Goal: Find specific page/section: Find specific page/section

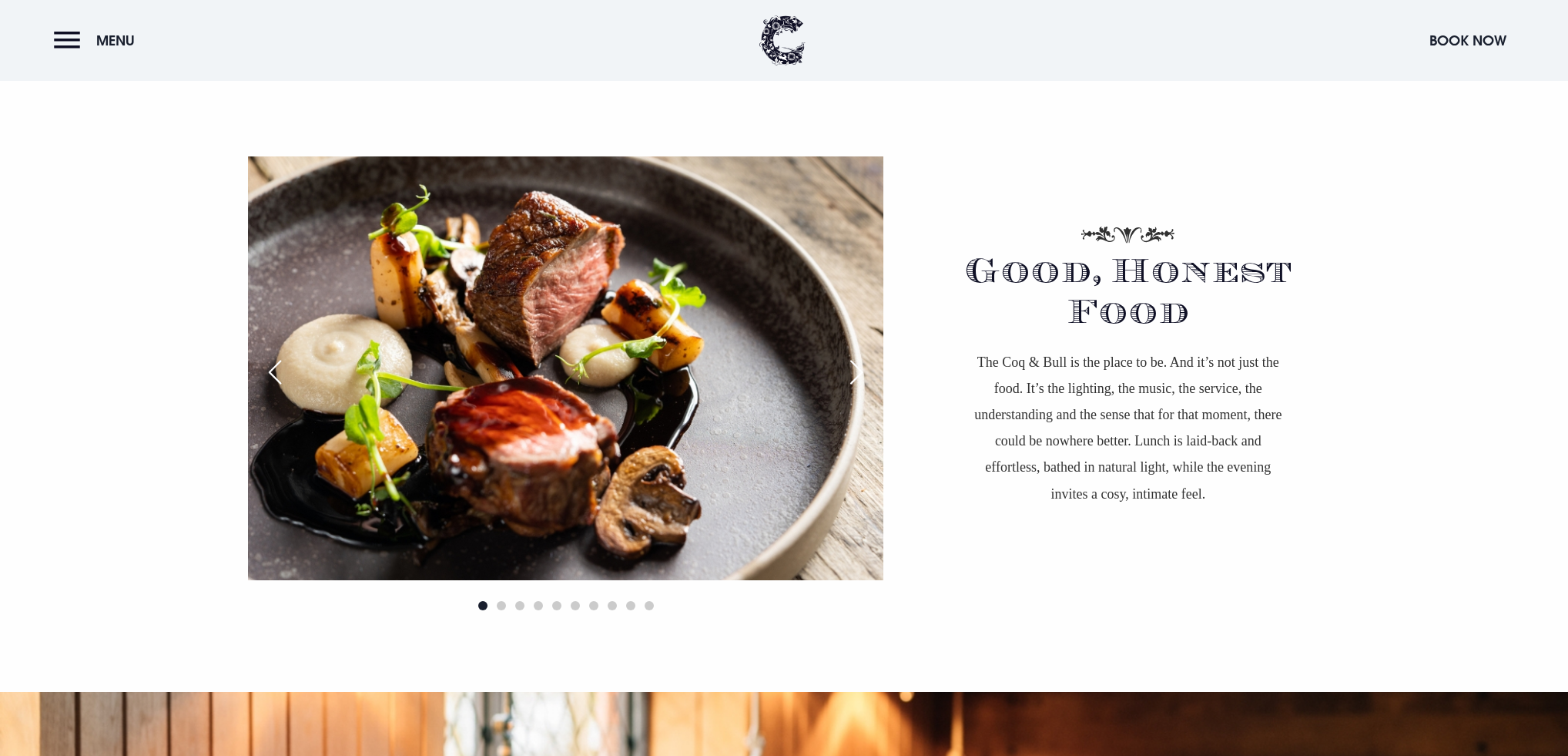
scroll to position [975, 0]
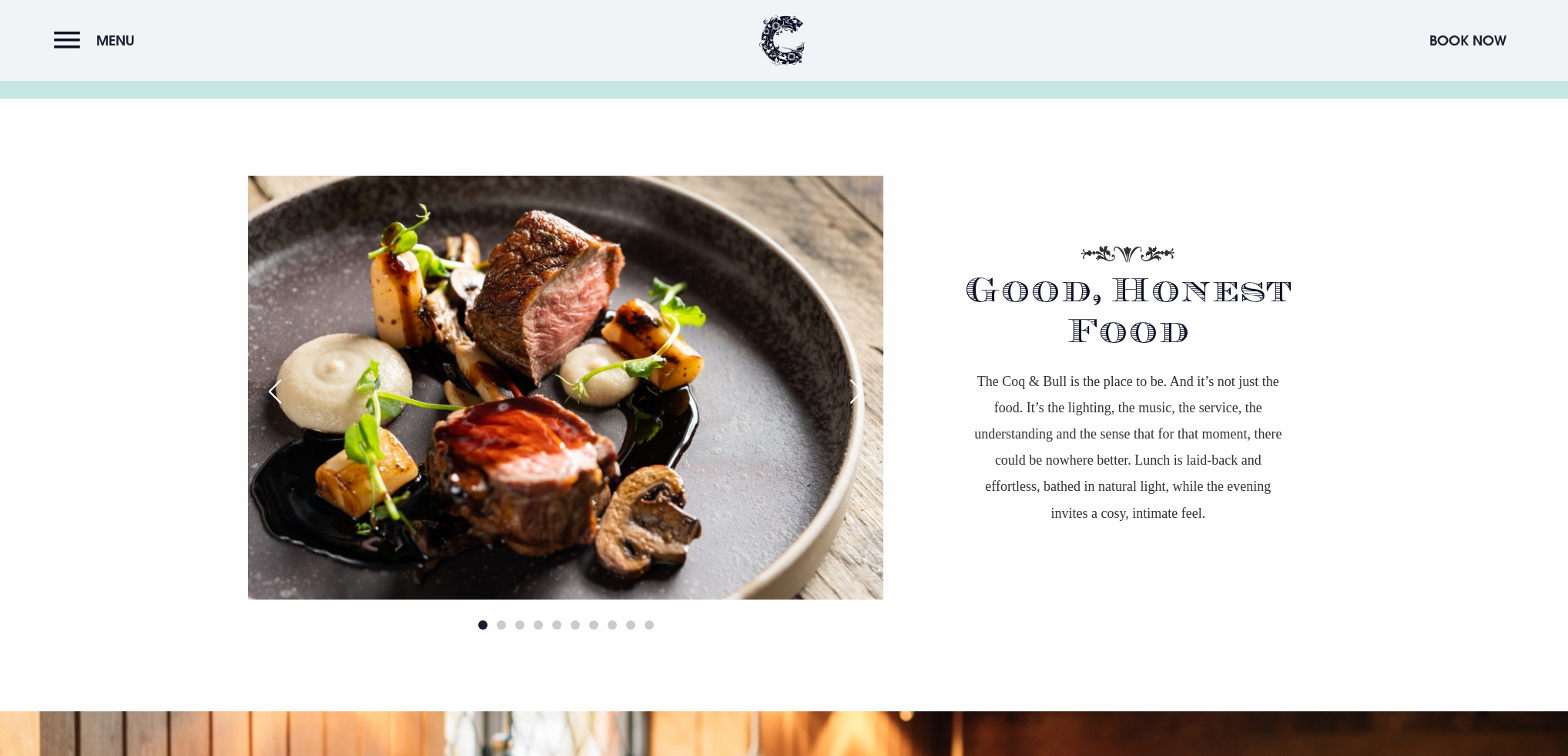
click at [854, 352] on img at bounding box center [565, 387] width 635 height 424
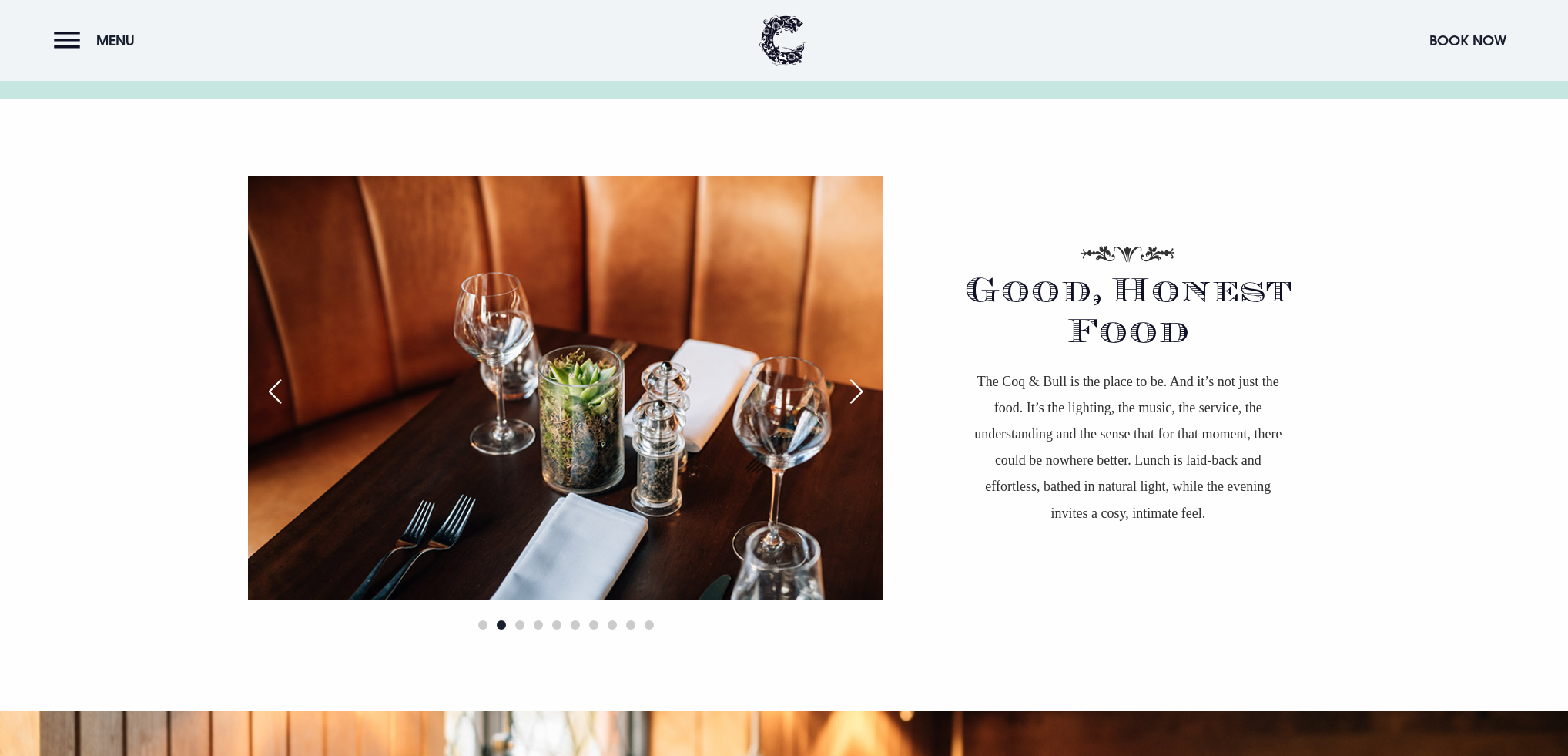
click at [847, 352] on img at bounding box center [565, 387] width 635 height 424
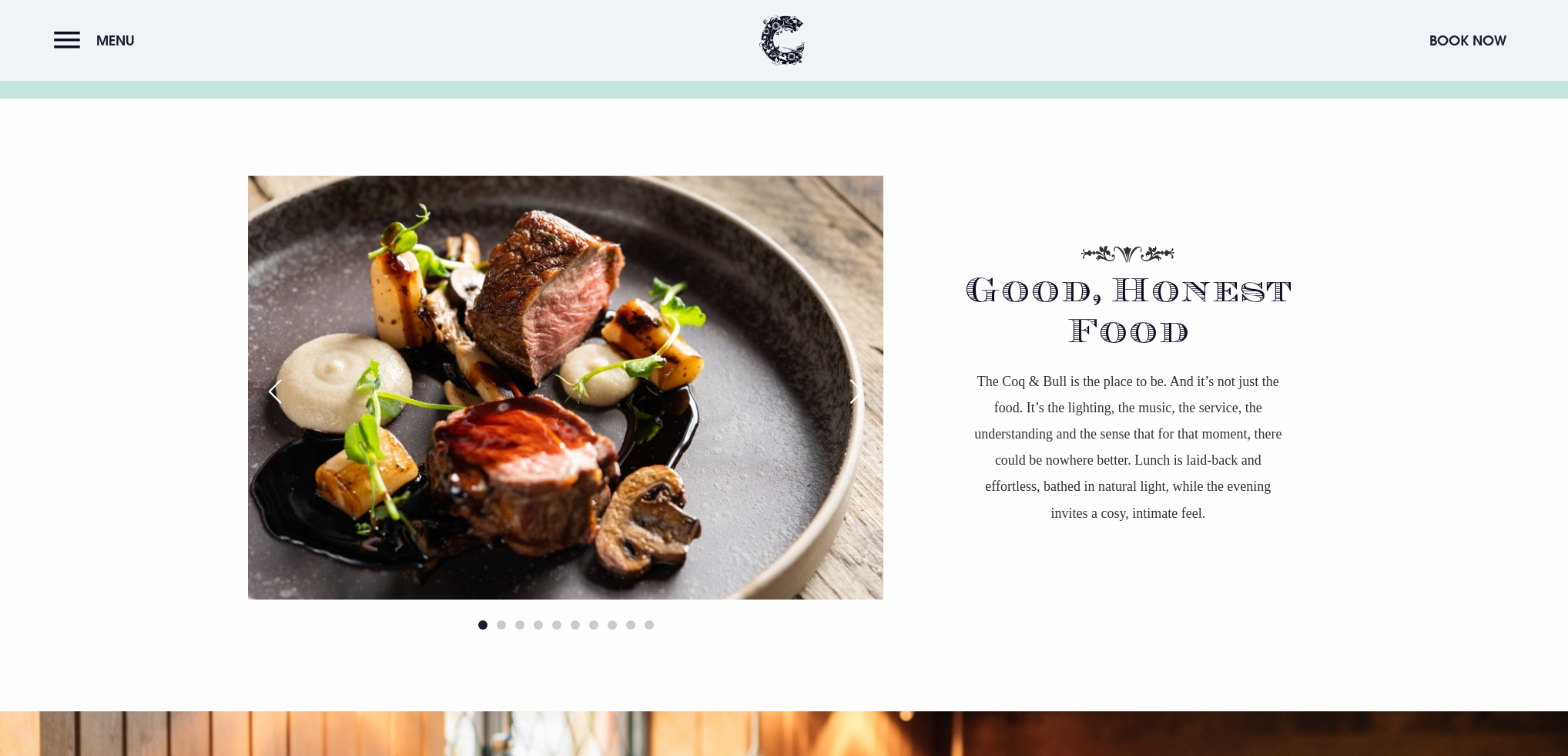
click at [847, 352] on img at bounding box center [565, 387] width 635 height 424
click at [868, 352] on img at bounding box center [565, 387] width 635 height 424
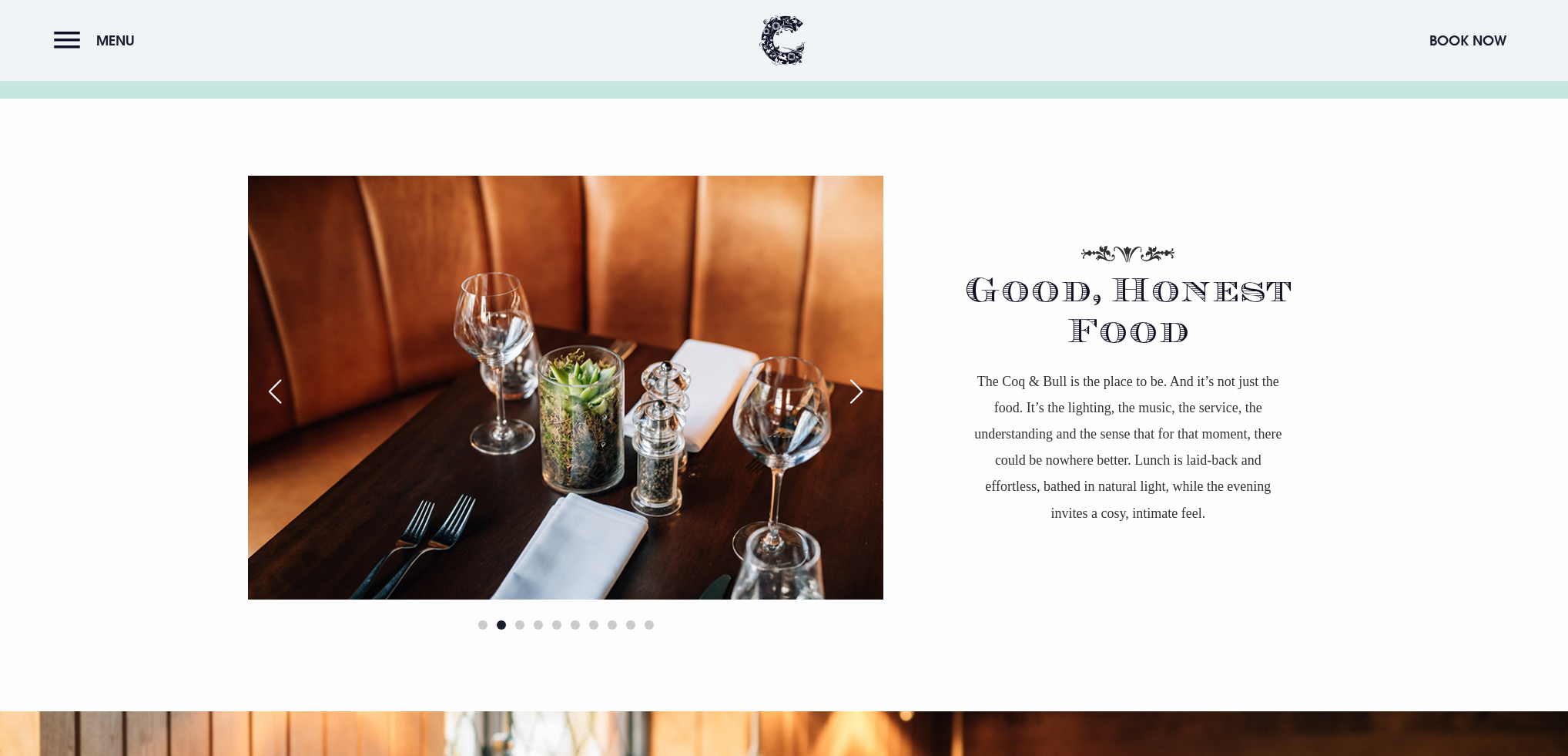
click at [868, 352] on img at bounding box center [565, 387] width 635 height 424
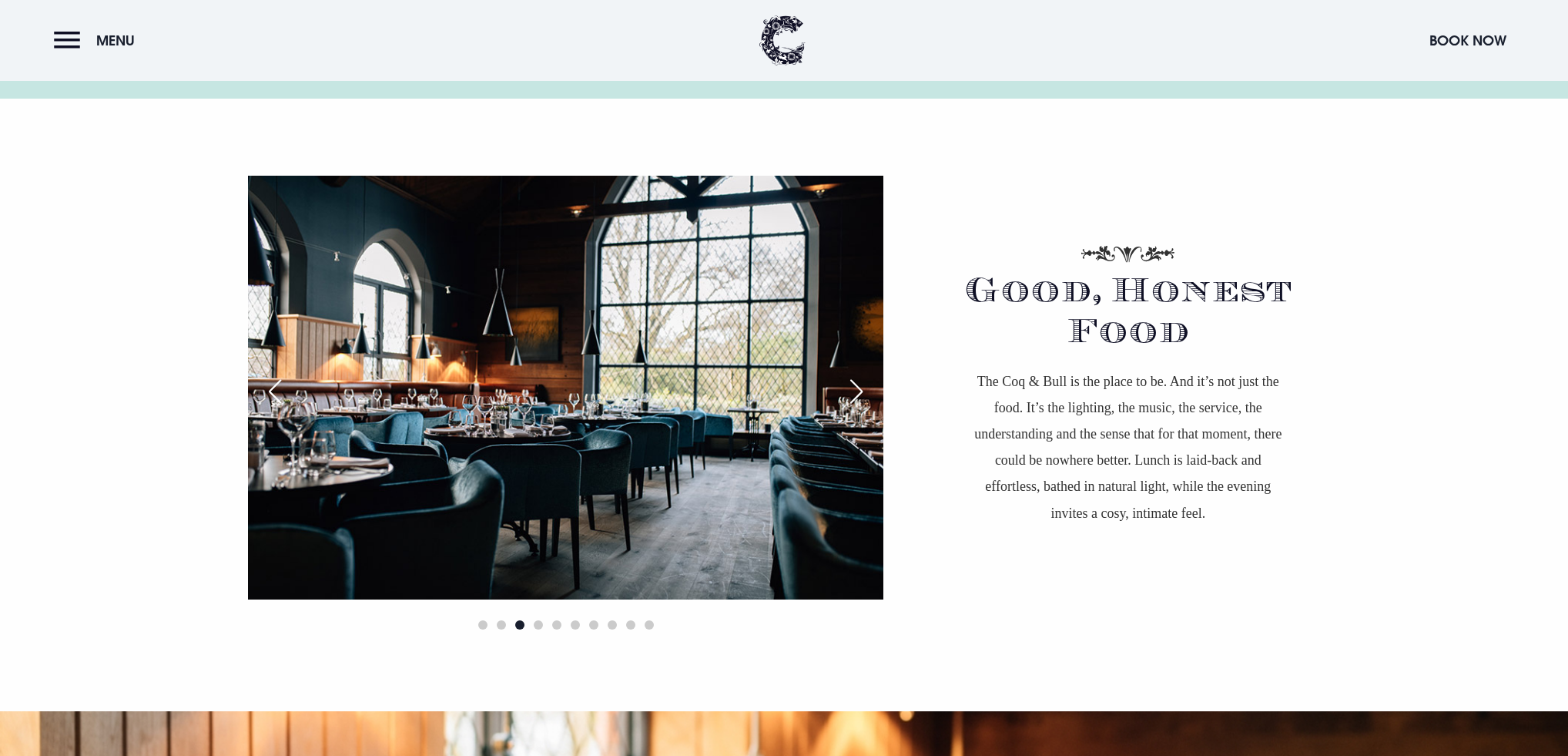
click at [868, 351] on img at bounding box center [565, 387] width 635 height 424
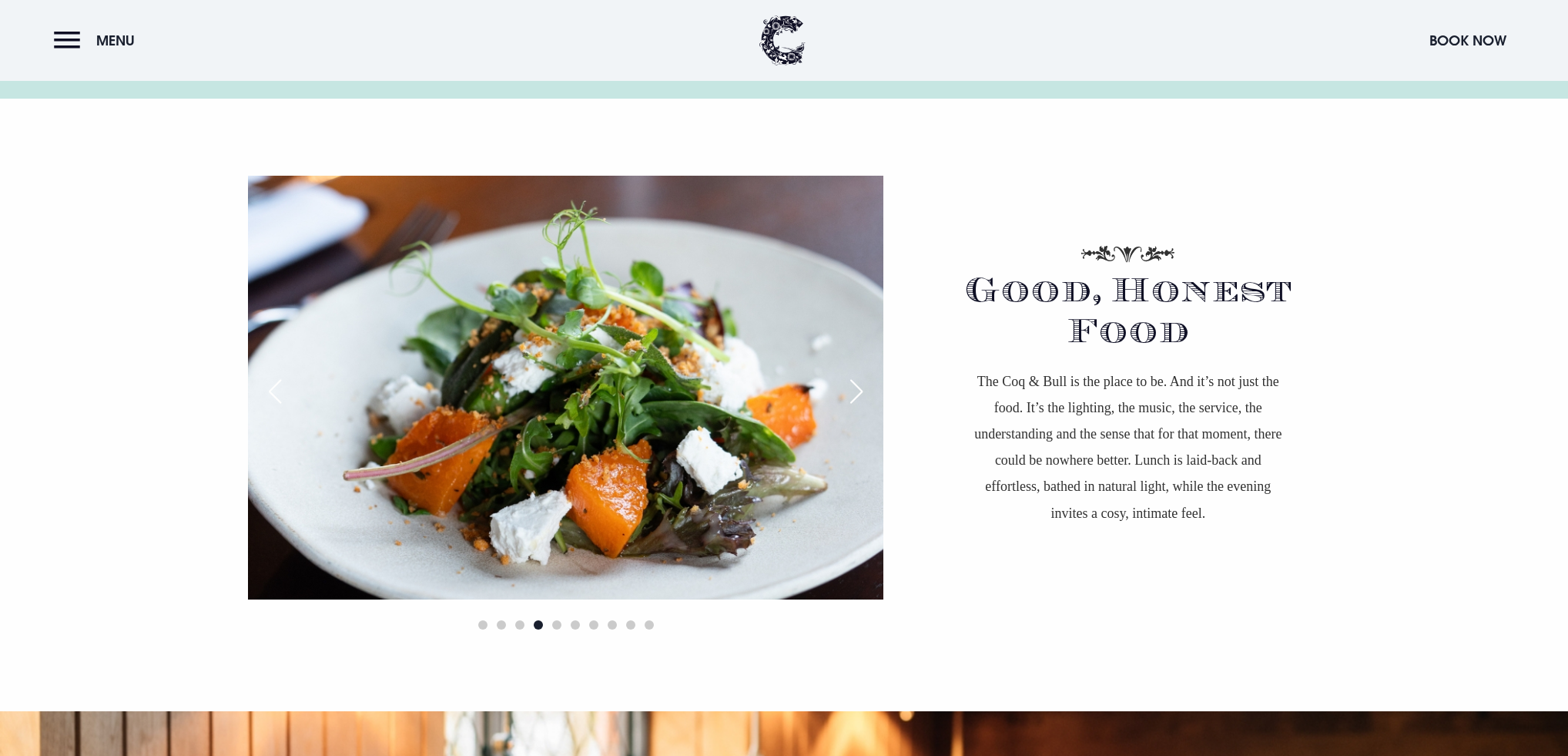
click at [868, 351] on img at bounding box center [565, 387] width 635 height 424
click at [873, 352] on img at bounding box center [565, 387] width 635 height 424
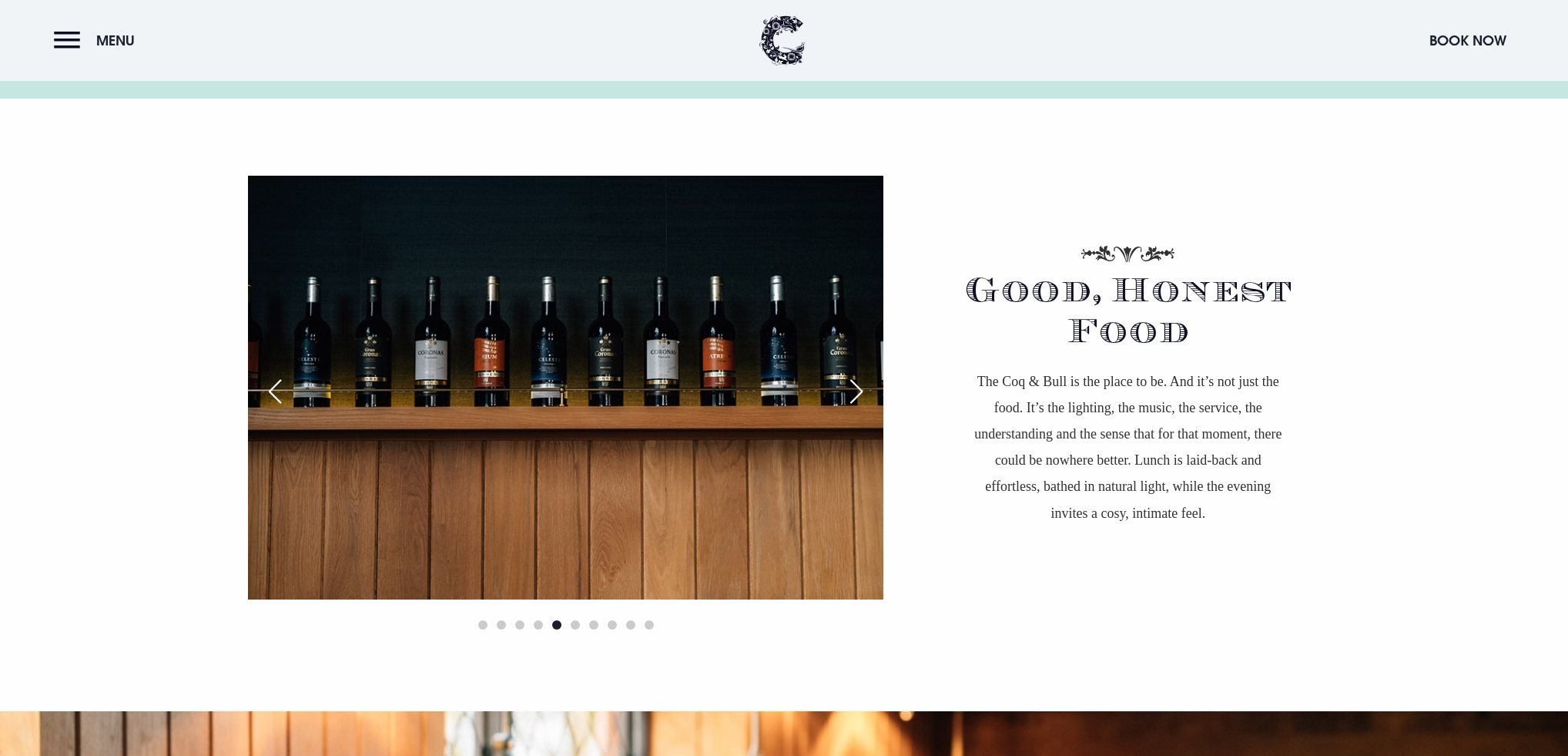
click at [864, 383] on div "Next slide" at bounding box center [856, 391] width 39 height 33
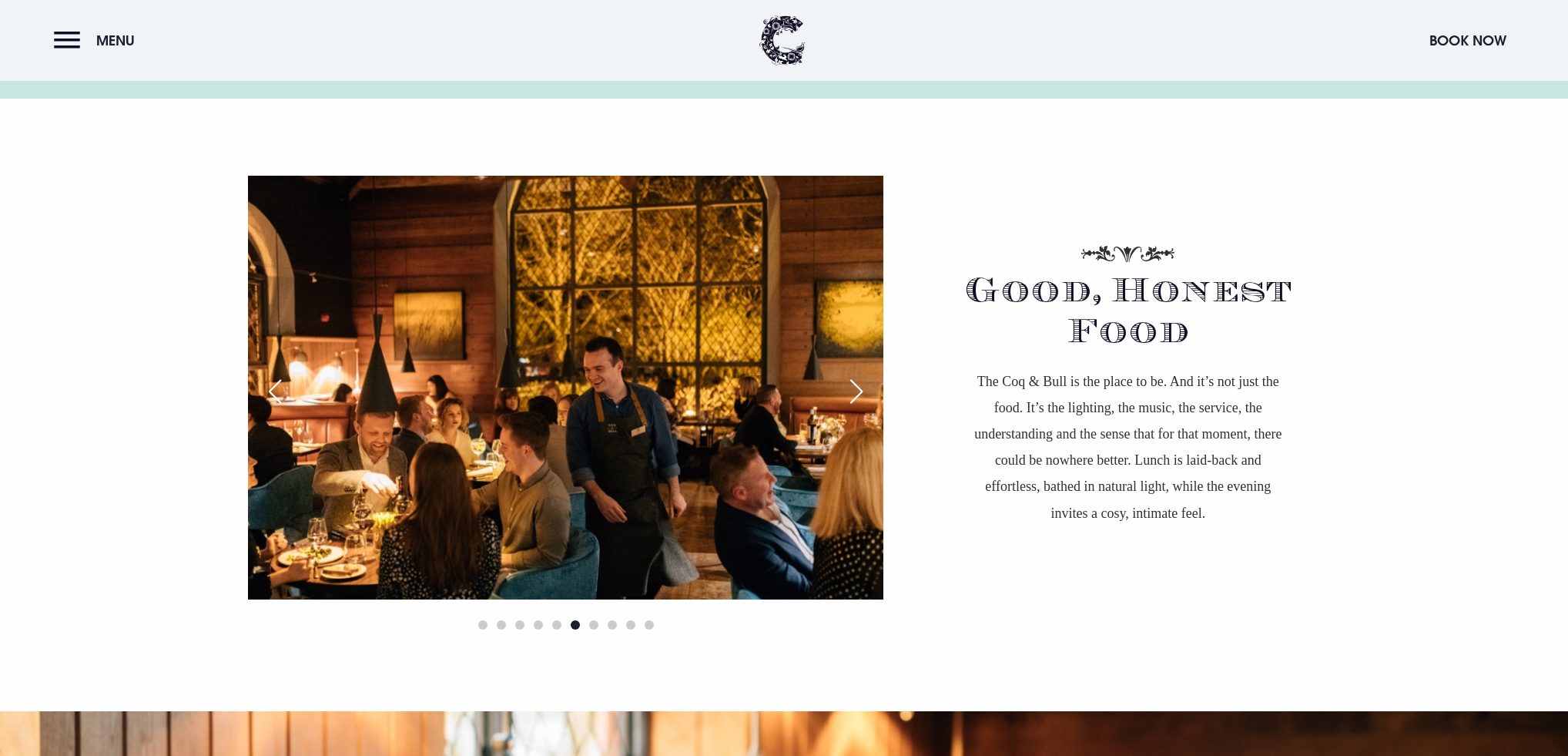
click at [864, 382] on div "Next slide" at bounding box center [856, 391] width 39 height 33
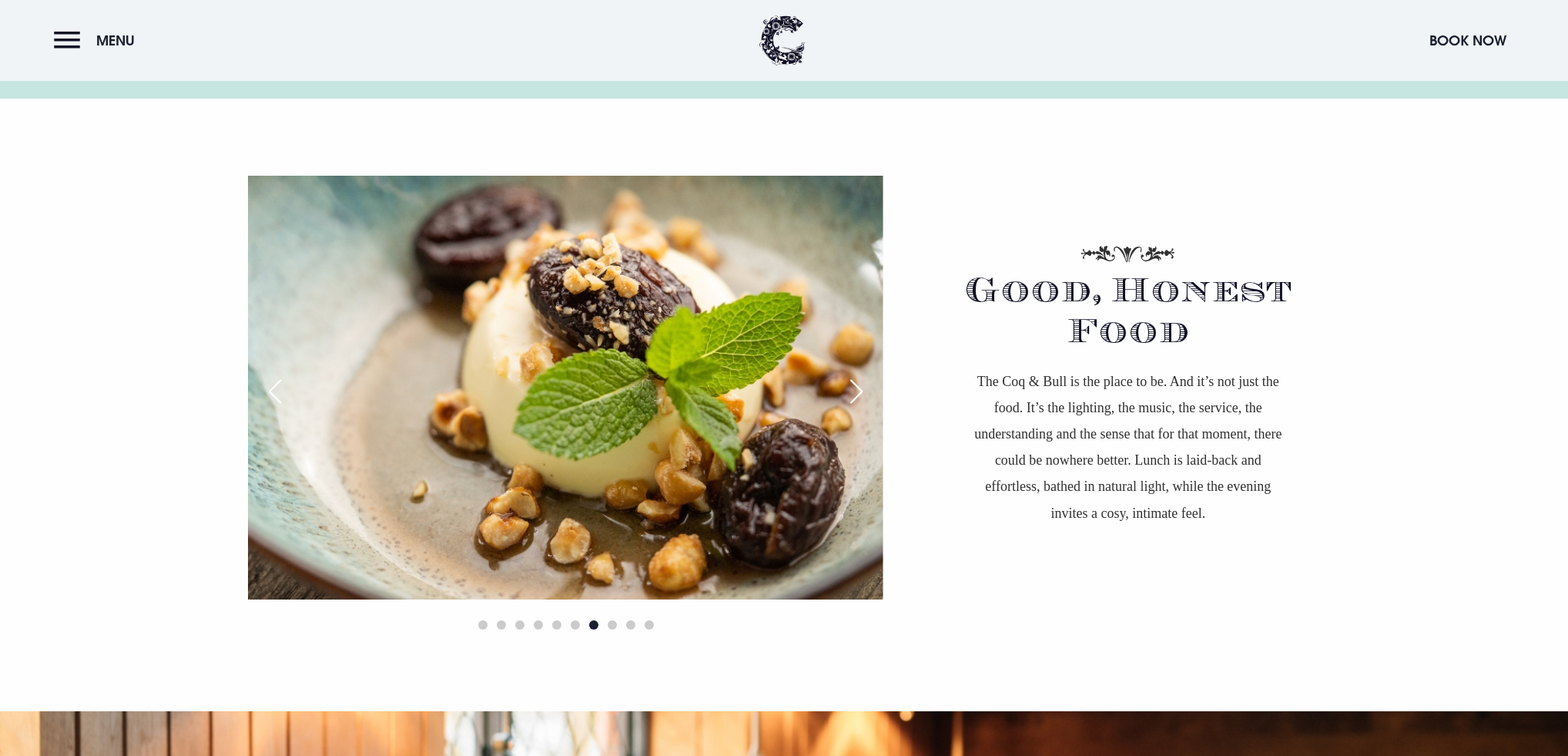
click at [864, 382] on div "Next slide" at bounding box center [856, 391] width 39 height 33
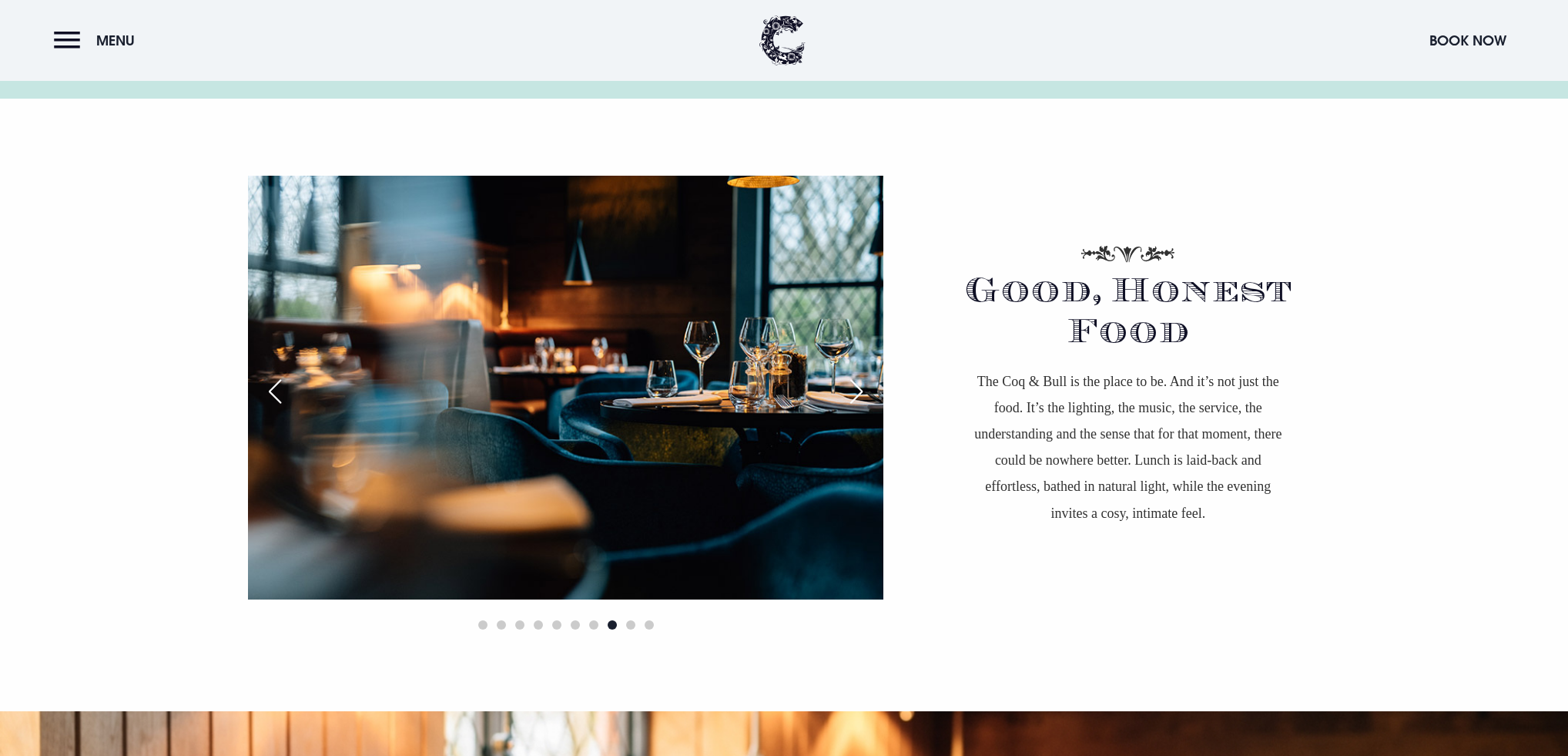
click at [863, 393] on div "Next slide" at bounding box center [856, 391] width 39 height 33
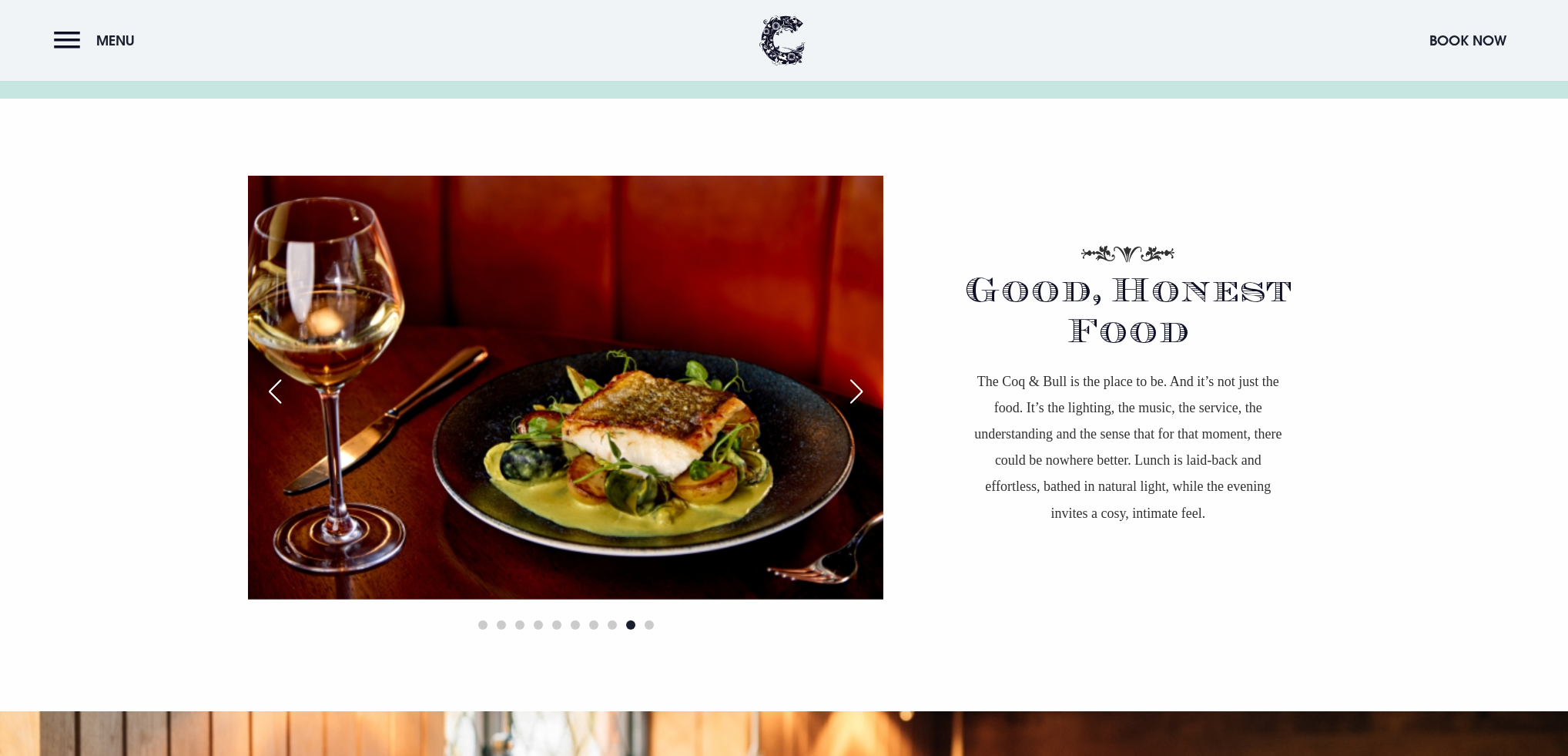
click at [863, 393] on div "Next slide" at bounding box center [856, 391] width 39 height 33
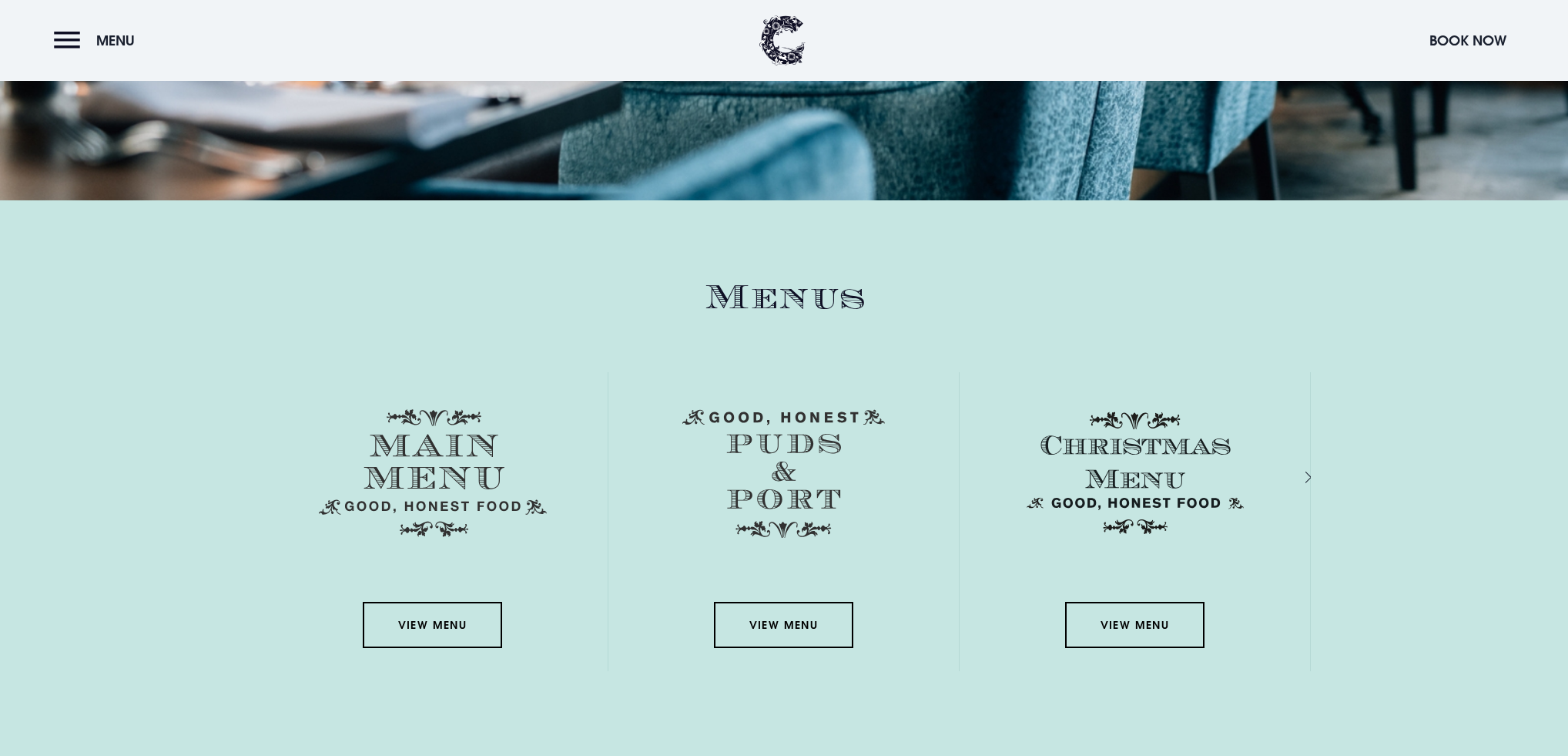
scroll to position [2094, 0]
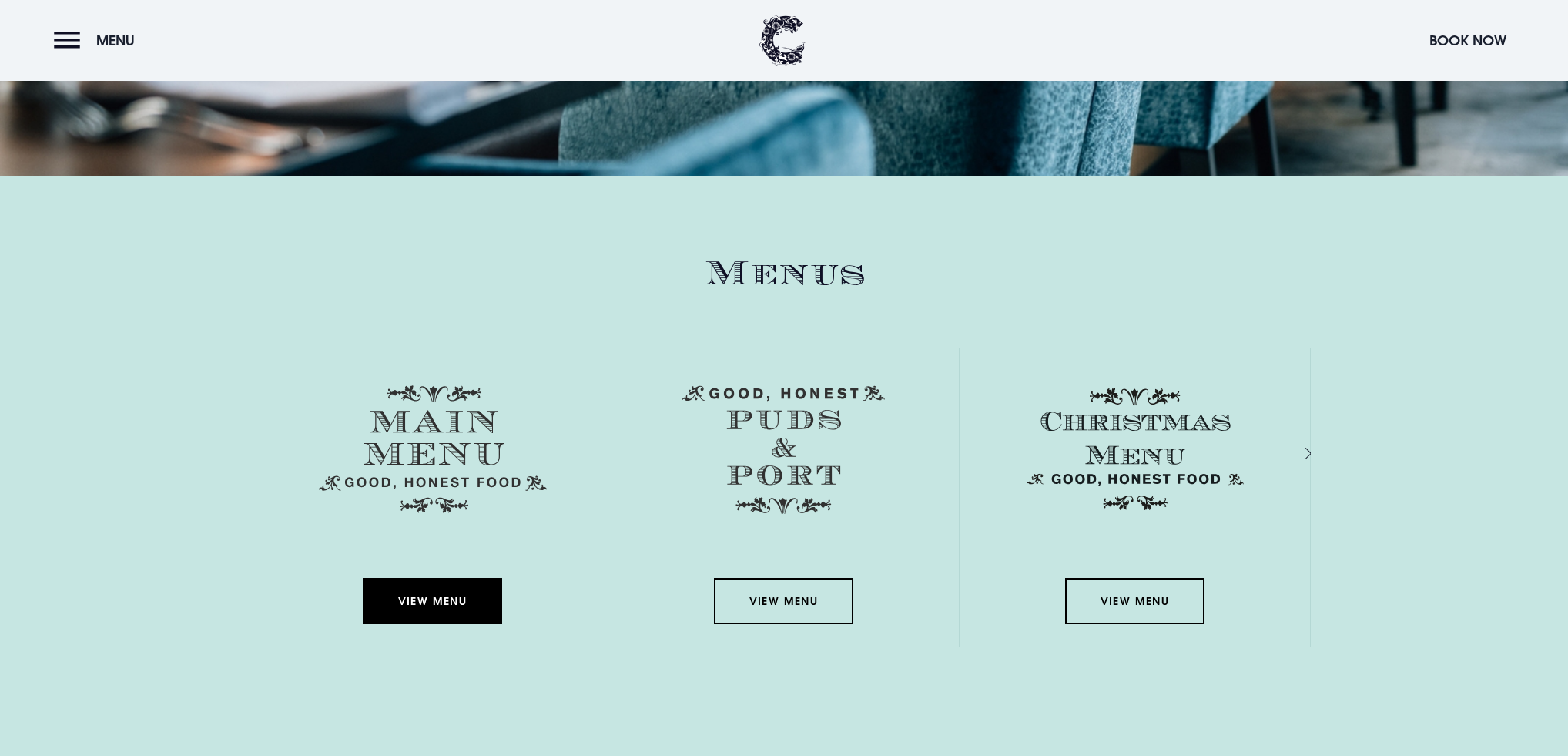
click at [453, 597] on link "View Menu" at bounding box center [432, 601] width 138 height 46
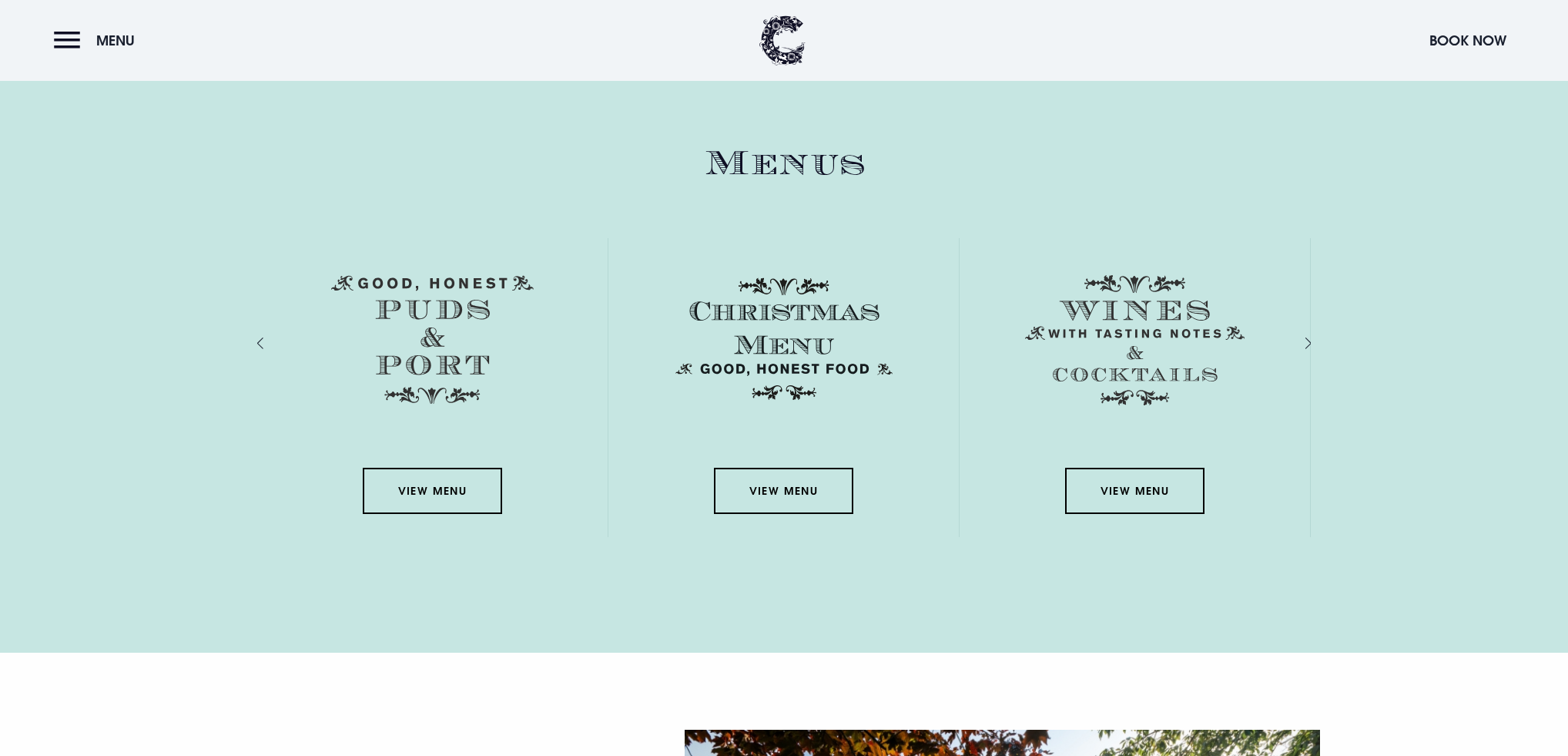
scroll to position [2220, 0]
